Goal: Task Accomplishment & Management: Manage account settings

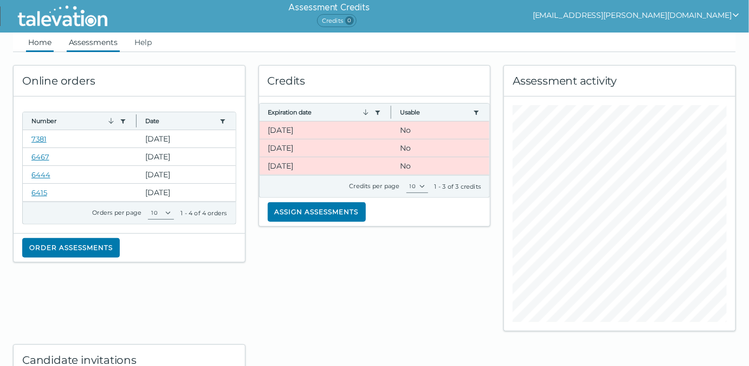
click at [96, 46] on link "Assessments" at bounding box center [93, 43] width 53 height 20
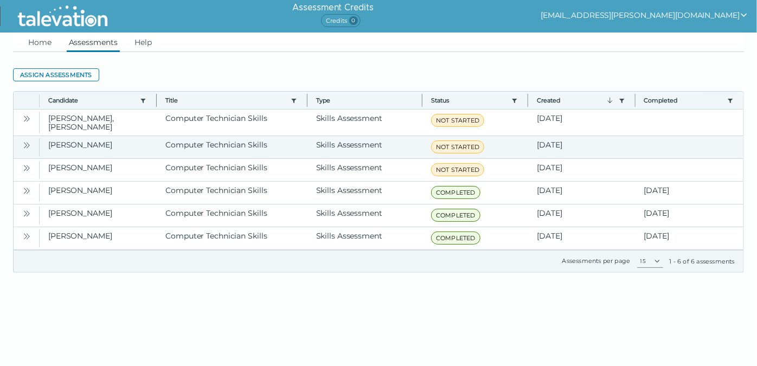
click at [26, 141] on icon "Open" at bounding box center [26, 145] width 9 height 9
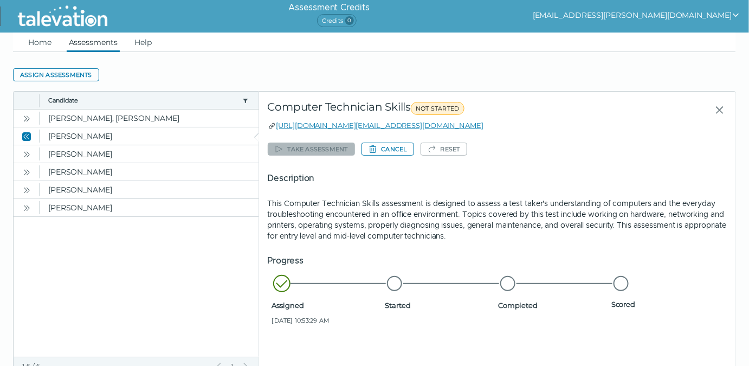
click at [735, 12] on icon "show user actions" at bounding box center [736, 15] width 9 height 9
click at [639, 36] on div "Sign out" at bounding box center [607, 36] width 64 height 13
